Goal: Information Seeking & Learning: Understand process/instructions

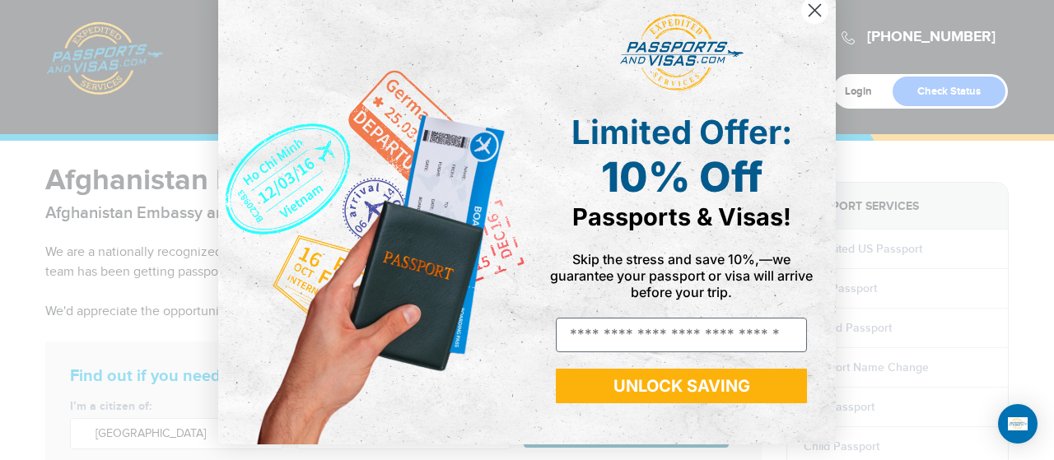
scroll to position [27, 0]
click at [809, 11] on icon "Close dialog" at bounding box center [815, 11] width 12 height 12
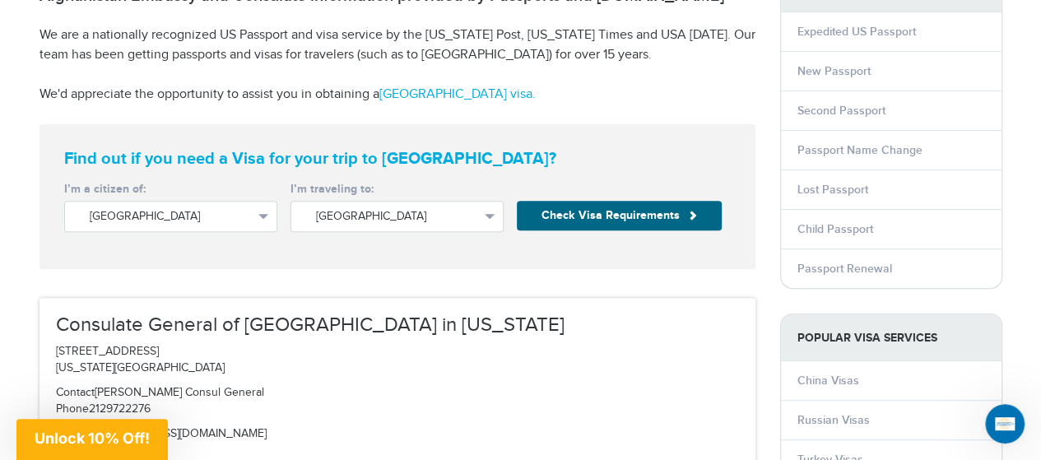
scroll to position [150, 0]
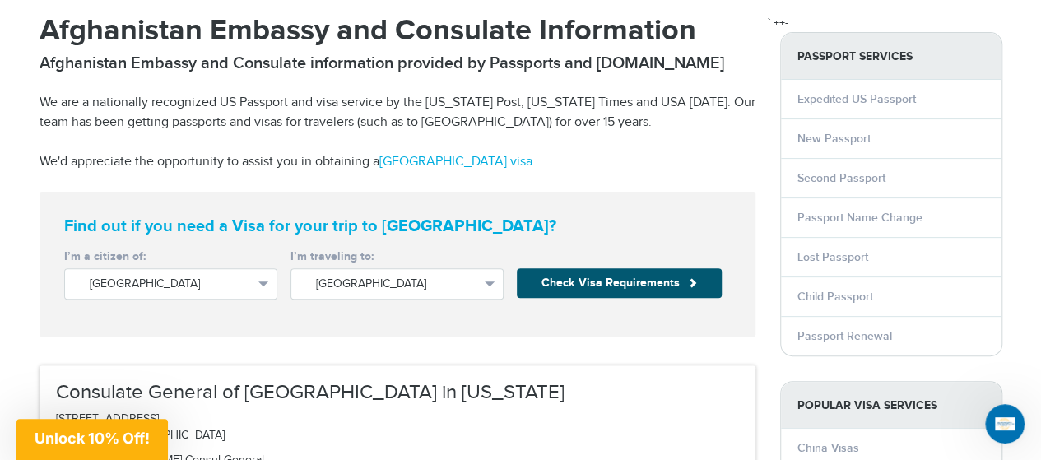
click at [603, 286] on button "Check Visa Requirements" at bounding box center [619, 283] width 205 height 30
